Goal: Task Accomplishment & Management: Use online tool/utility

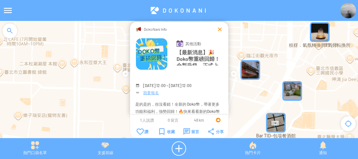
click at [217, 31] on div at bounding box center [219, 29] width 7 height 7
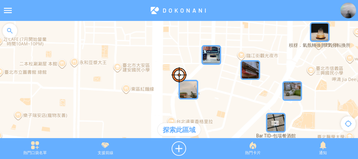
click at [5, 35] on div at bounding box center [10, 31] width 20 height 20
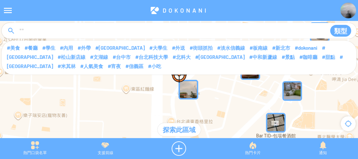
click at [42, 33] on input at bounding box center [170, 31] width 302 height 12
type input "****"
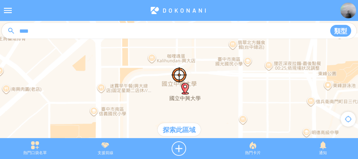
click at [175, 130] on div "探索此區域" at bounding box center [178, 129] width 43 height 13
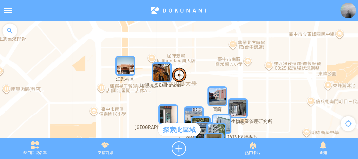
click at [160, 71] on img "iIlMEahXrxOMapIcon" at bounding box center [162, 72] width 20 height 20
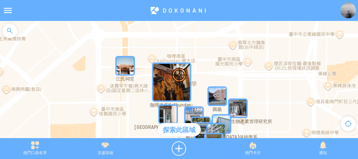
click at [160, 71] on img "iIlMEahXrxOMapIcon" at bounding box center [171, 81] width 39 height 39
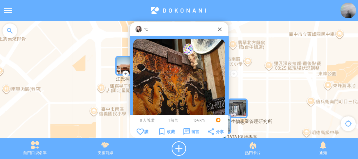
click at [141, 29] on img at bounding box center [138, 29] width 7 height 7
click at [220, 33] on div "℃" at bounding box center [179, 29] width 98 height 14
click at [219, 29] on div at bounding box center [219, 29] width 7 height 7
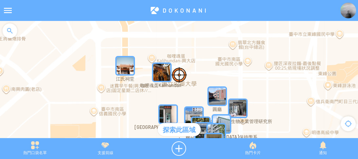
click at [344, 10] on img at bounding box center [348, 11] width 16 height 16
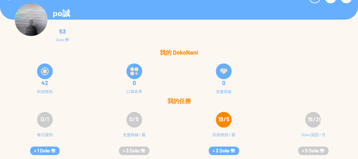
click at [47, 146] on div "0/1 每日簽到 + 1 Doko 幣" at bounding box center [44, 133] width 89 height 52
click at [50, 153] on button "+ 1 Doko 幣" at bounding box center [44, 151] width 29 height 9
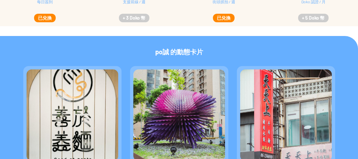
scroll to position [144, 0]
